Goal: Information Seeking & Learning: Learn about a topic

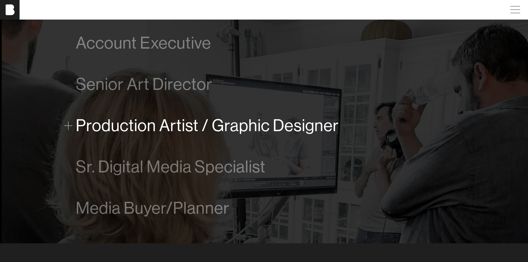
click at [240, 125] on span "Production Artist / Graphic Designer" at bounding box center [207, 125] width 263 height 19
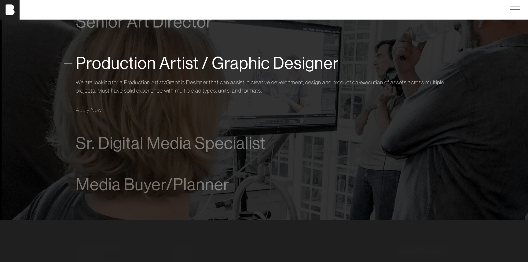
scroll to position [469, 0]
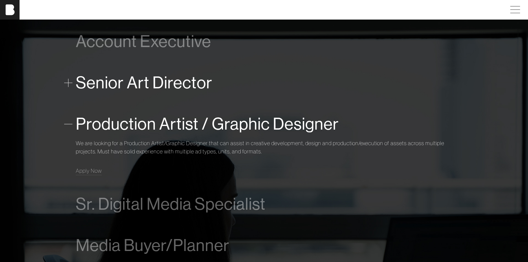
click at [166, 81] on span "Senior Art Director" at bounding box center [144, 82] width 136 height 19
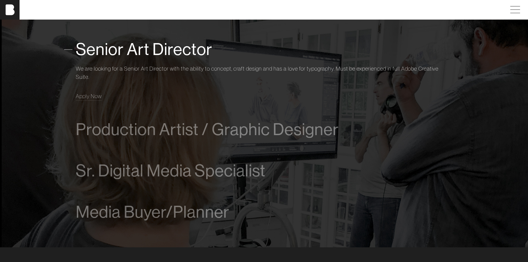
scroll to position [426, 0]
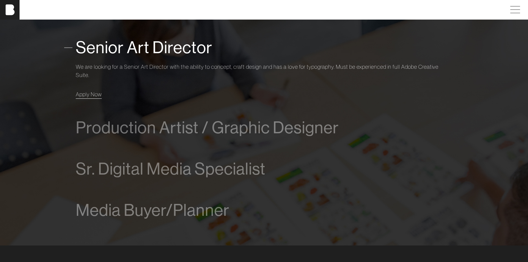
click at [91, 97] on link "Apply Now" at bounding box center [89, 94] width 26 height 8
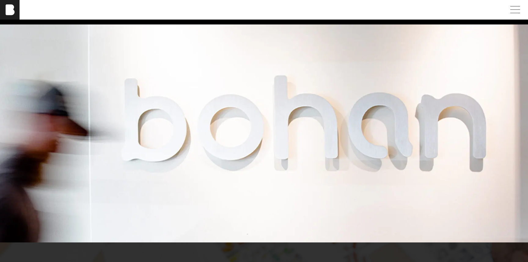
scroll to position [0, 0]
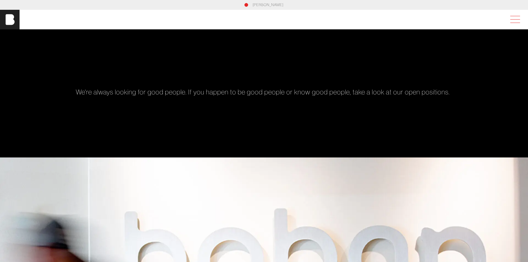
click at [518, 20] on span at bounding box center [514, 19] width 14 height 11
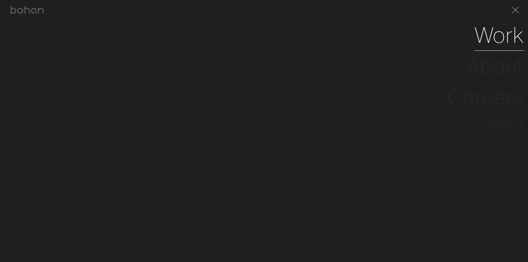
click at [498, 36] on link "Work" at bounding box center [499, 35] width 50 height 31
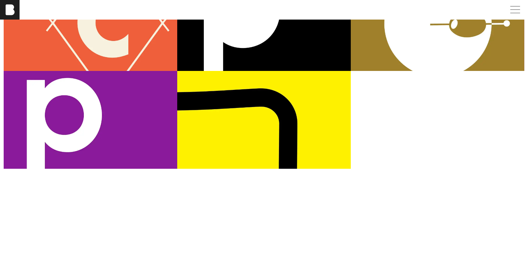
scroll to position [106, 0]
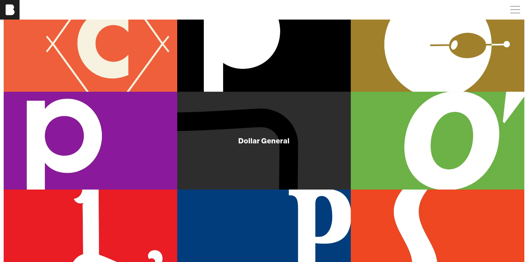
click at [266, 137] on div "Dollar General" at bounding box center [263, 140] width 51 height 7
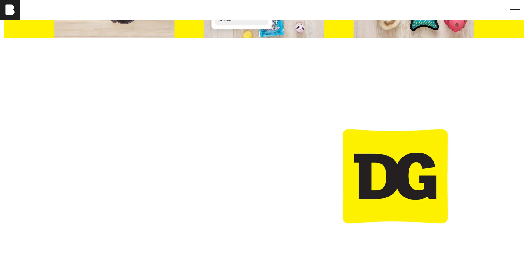
scroll to position [1729, 0]
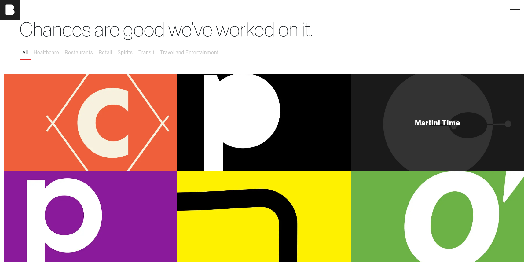
scroll to position [28, 0]
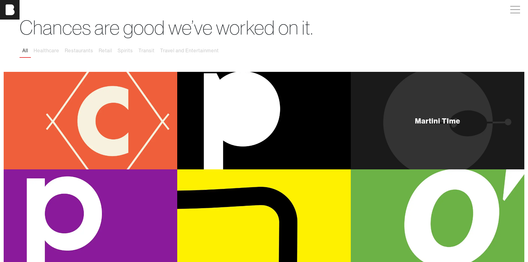
click at [382, 117] on div "Martini TIme" at bounding box center [437, 120] width 173 height 97
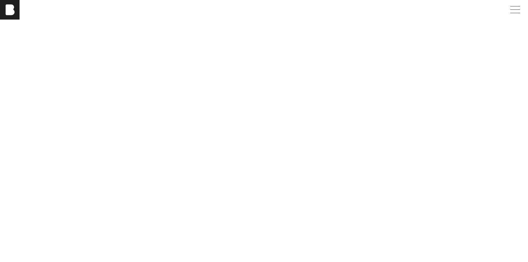
scroll to position [747, 0]
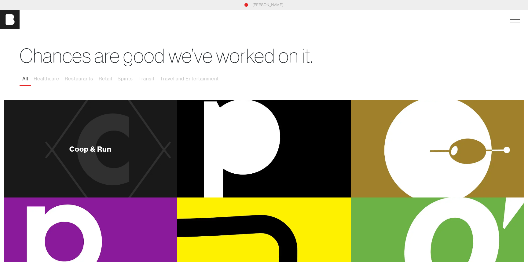
click at [112, 159] on div "Coop & Run" at bounding box center [90, 148] width 173 height 97
